Goal: Information Seeking & Learning: Learn about a topic

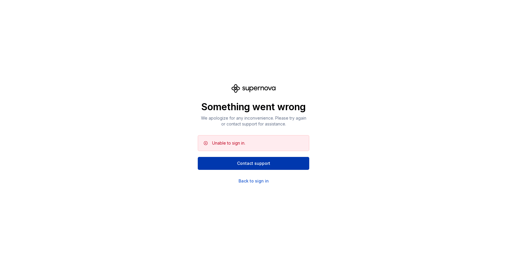
click at [291, 161] on button "Contact support" at bounding box center [253, 163] width 111 height 13
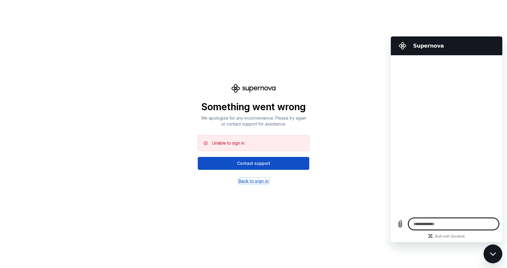
click at [265, 178] on div "Back to sign in" at bounding box center [254, 181] width 30 height 6
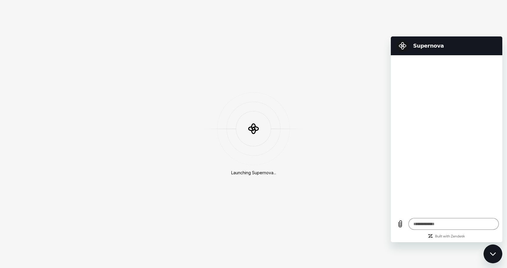
type textarea "*"
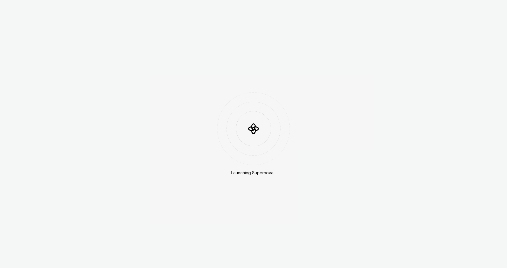
scroll to position [181, 0]
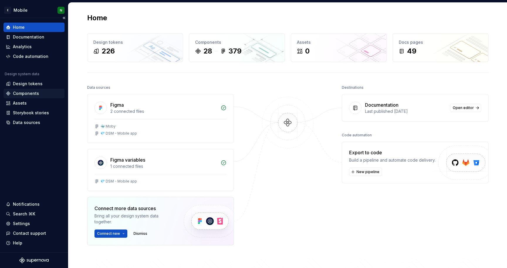
click at [28, 96] on div "Components" at bounding box center [26, 93] width 26 height 6
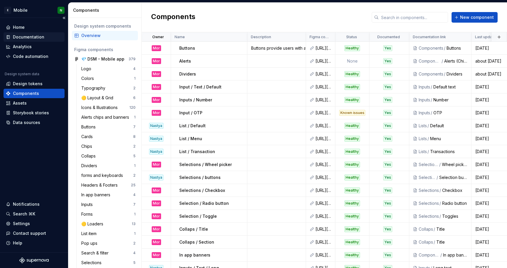
click at [33, 37] on div "Documentation" at bounding box center [28, 37] width 31 height 6
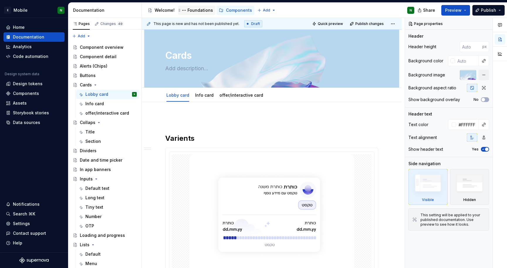
click at [198, 10] on div "Foundations" at bounding box center [200, 10] width 26 height 6
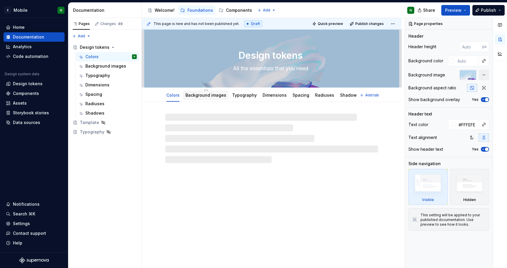
click at [196, 99] on div "Background images" at bounding box center [205, 94] width 45 height 9
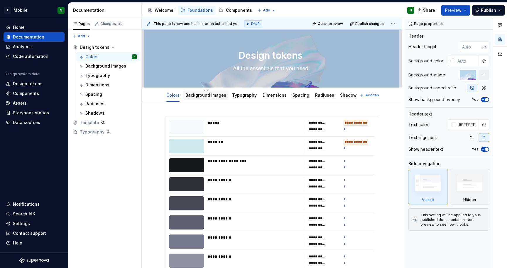
click at [205, 97] on link "Background images" at bounding box center [205, 94] width 41 height 5
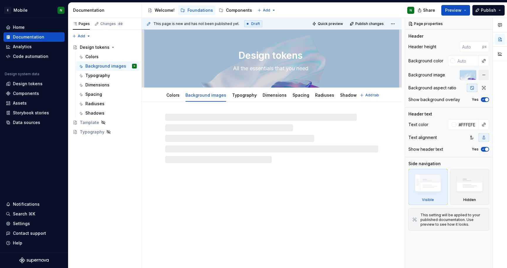
click at [246, 98] on div "Typography" at bounding box center [244, 95] width 25 height 6
click at [273, 97] on div "Dimensions" at bounding box center [275, 95] width 24 height 6
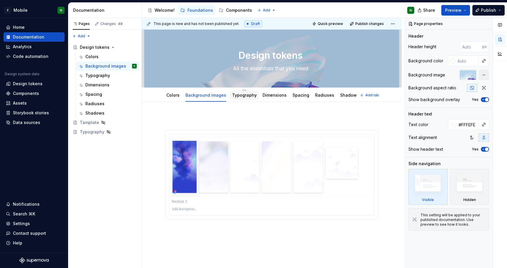
click at [241, 95] on link "Typography" at bounding box center [244, 94] width 25 height 5
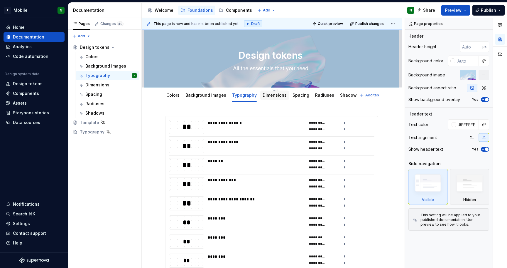
click at [272, 98] on div "Dimensions" at bounding box center [275, 95] width 24 height 7
click at [322, 97] on div "Radiuses" at bounding box center [324, 95] width 19 height 6
click at [318, 94] on link "Radiuses" at bounding box center [324, 94] width 19 height 5
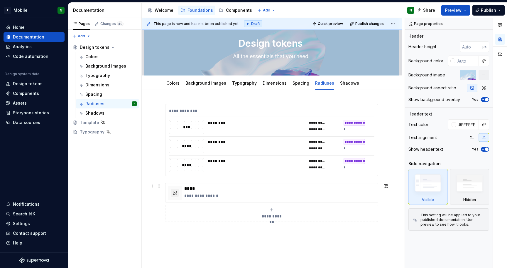
scroll to position [13, 0]
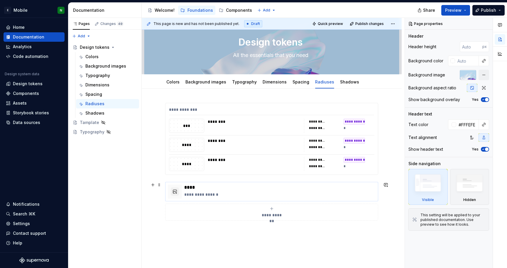
type textarea "*"
